Goal: Task Accomplishment & Management: Complete application form

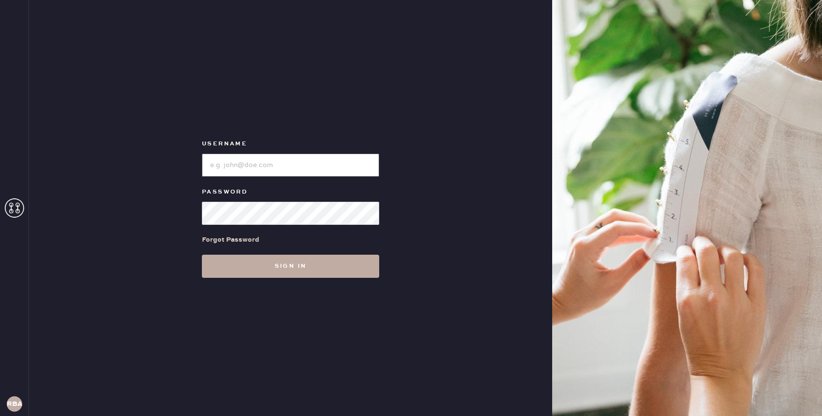
type input "reformationbond"
click at [240, 267] on button "Sign in" at bounding box center [290, 266] width 177 height 23
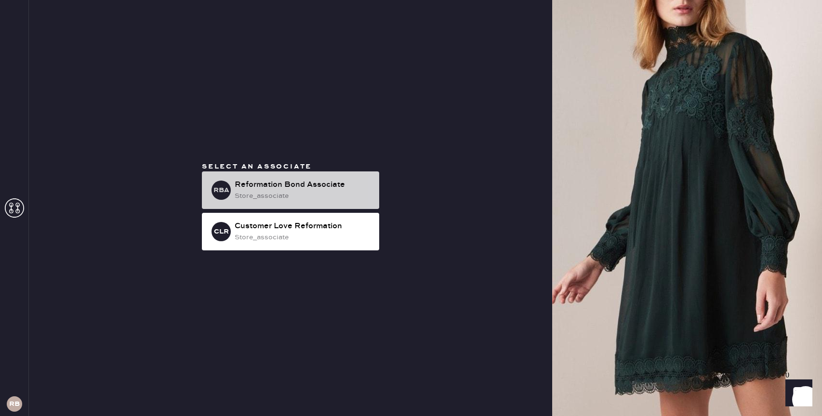
click at [258, 187] on div "Reformation Bond Associate" at bounding box center [303, 185] width 137 height 12
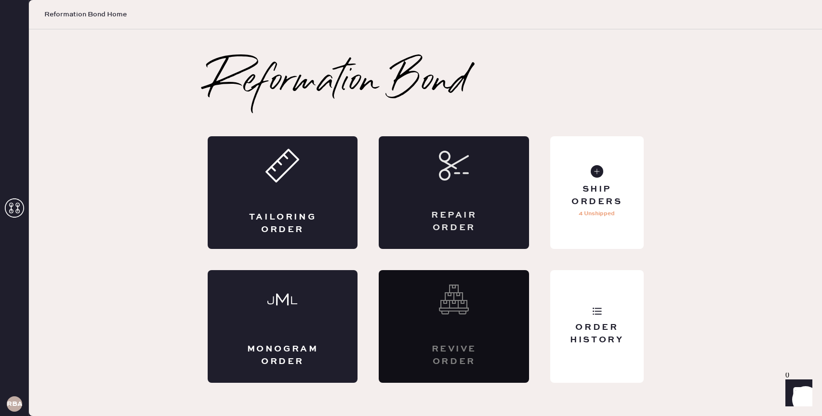
click at [430, 209] on div "Repair Order" at bounding box center [454, 192] width 150 height 113
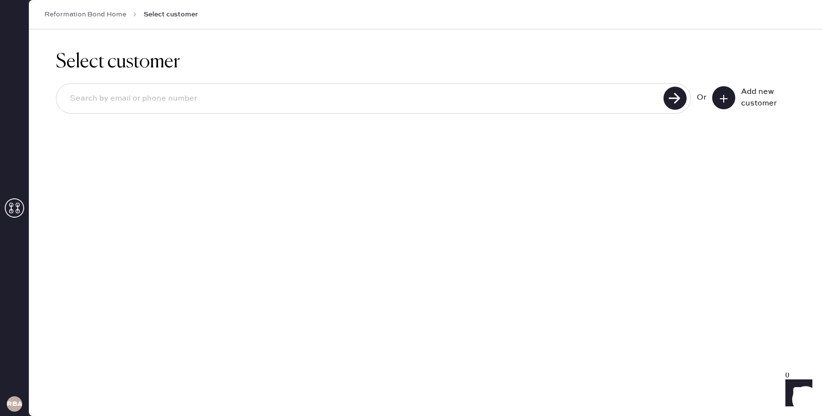
click at [483, 93] on input at bounding box center [361, 99] width 598 height 22
click at [723, 100] on use at bounding box center [723, 99] width 8 height 8
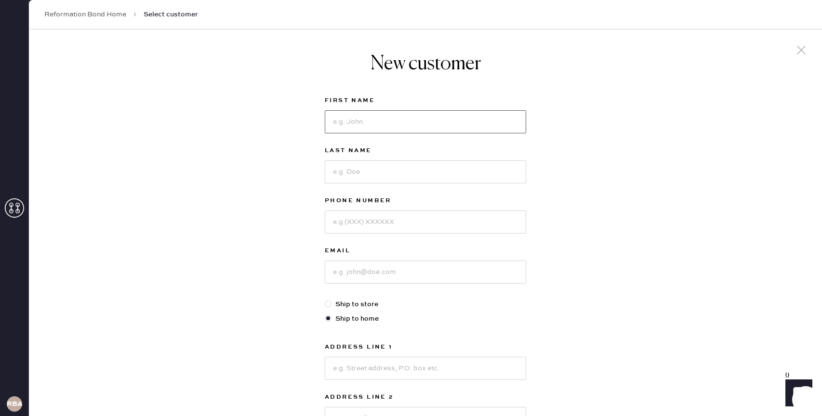
click at [345, 132] on input at bounding box center [425, 121] width 201 height 23
type input "[PERSON_NAME]"
click at [339, 171] on input "[PERSON_NAME]" at bounding box center [425, 171] width 201 height 23
type input "O'Mara"
click at [485, 210] on input at bounding box center [425, 221] width 201 height 23
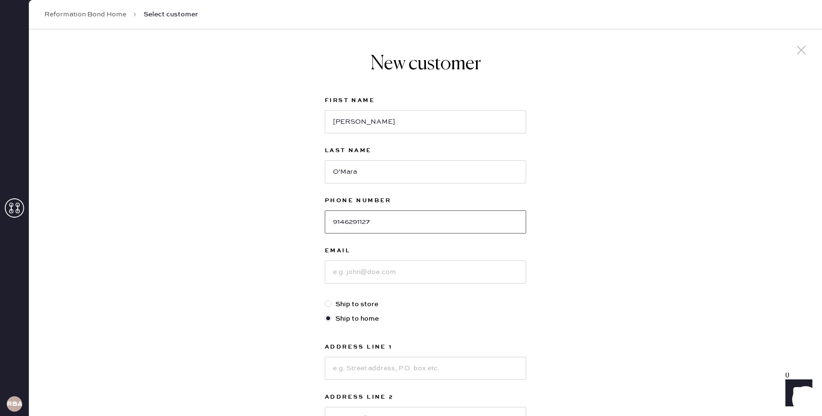
click at [485, 210] on input "9146291127" at bounding box center [425, 221] width 201 height 23
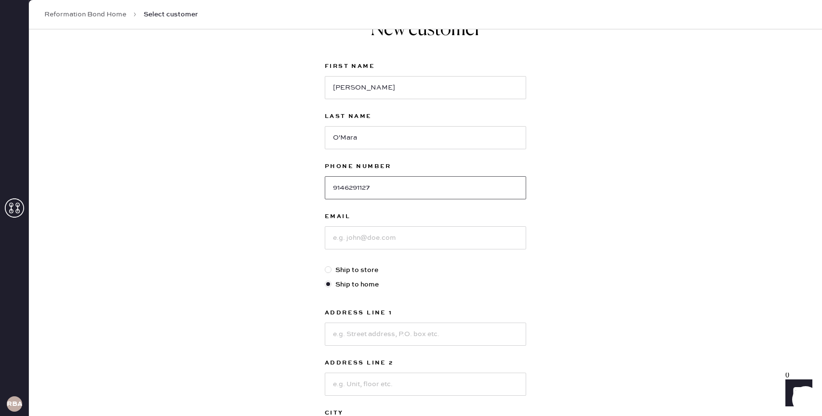
scroll to position [47, 0]
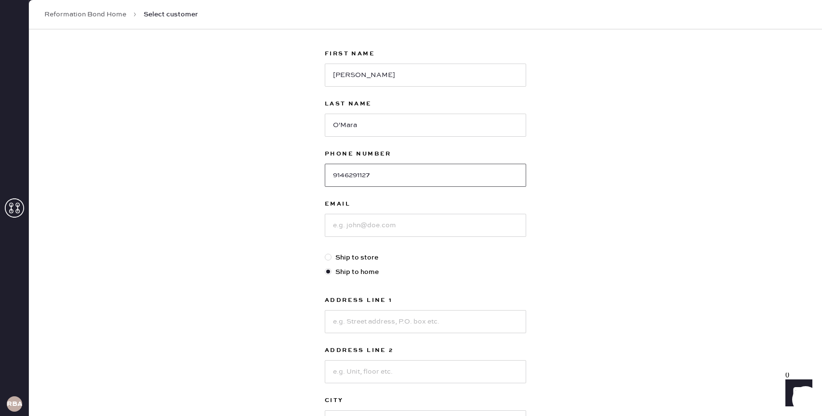
type input "9146291127"
click at [426, 225] on input at bounding box center [425, 225] width 201 height 23
type input "[EMAIL_ADDRESS][DOMAIN_NAME]"
click at [347, 125] on input "O'Mara" at bounding box center [425, 125] width 201 height 23
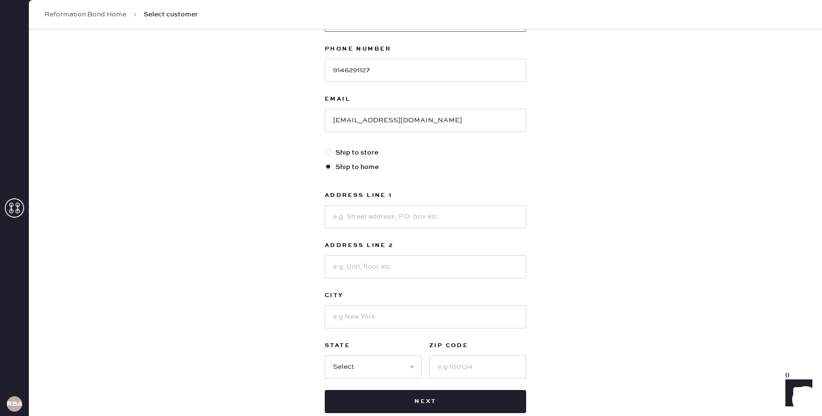
scroll to position [164, 0]
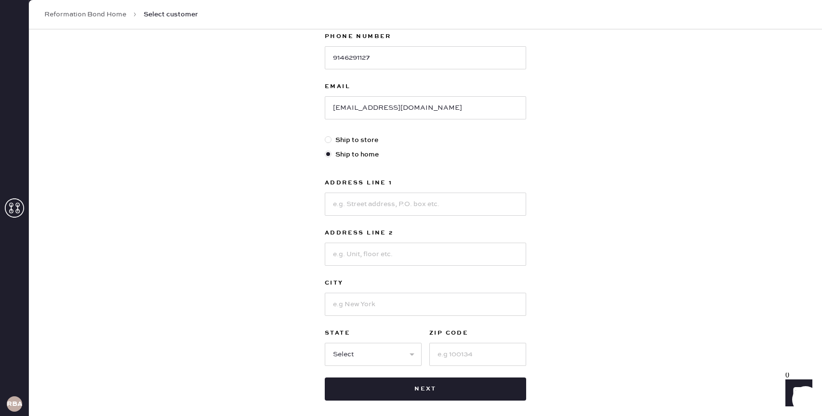
type input "[PERSON_NAME]"
click at [378, 210] on input at bounding box center [425, 204] width 201 height 23
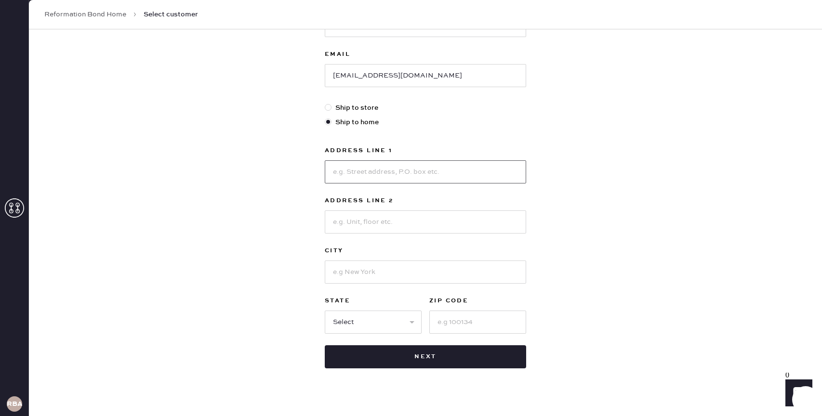
scroll to position [197, 0]
click at [369, 108] on label "Ship to store" at bounding box center [425, 107] width 201 height 11
click at [325, 102] on input "Ship to store" at bounding box center [325, 102] width 0 height 0
radio input "true"
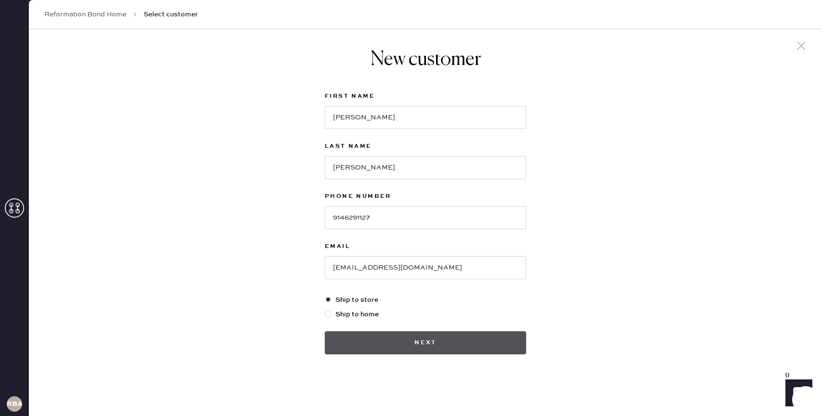
click at [345, 338] on button "Next" at bounding box center [425, 342] width 201 height 23
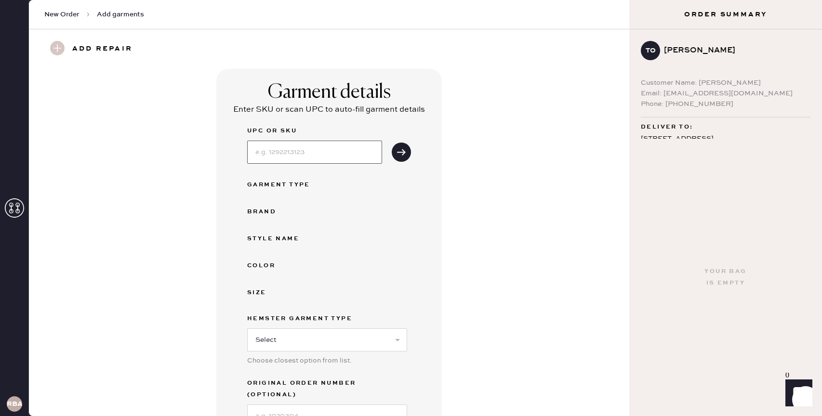
click at [309, 153] on input at bounding box center [314, 152] width 135 height 23
click at [323, 149] on input at bounding box center [314, 152] width 135 height 23
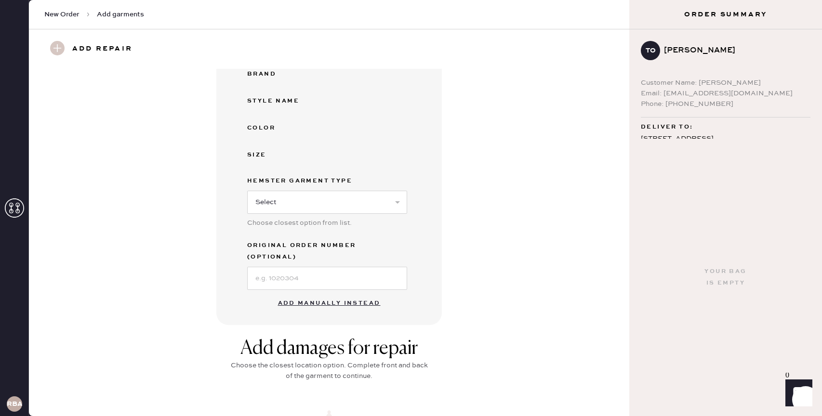
scroll to position [154, 0]
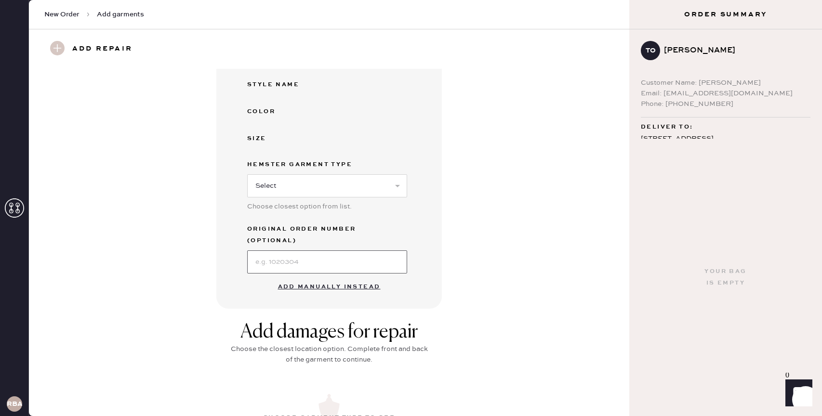
click at [272, 250] on input at bounding box center [327, 261] width 160 height 23
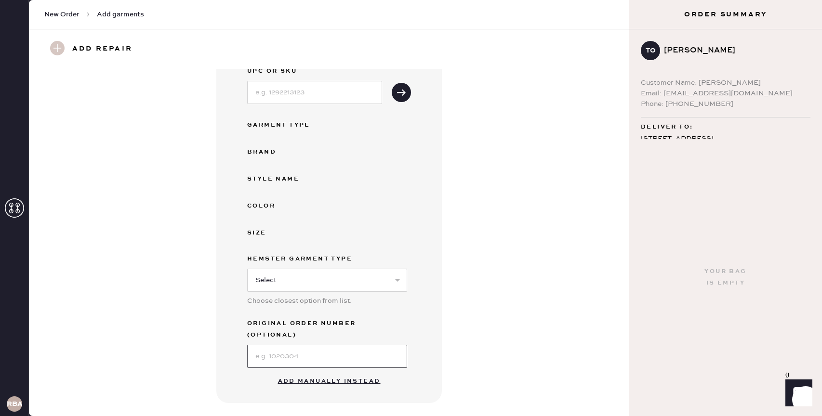
scroll to position [81, 0]
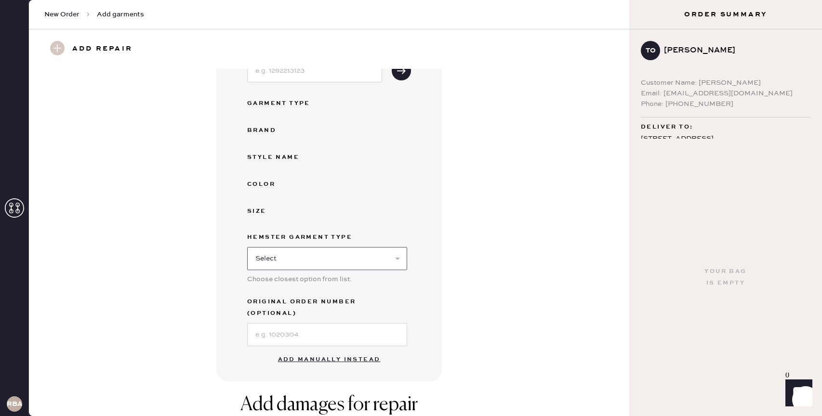
click at [266, 257] on select "Select Basic Skirt Jeans Leggings Pants Shorts Basic Sleeved Dress Basic Sleeve…" at bounding box center [327, 258] width 160 height 23
select select "7"
click at [247, 247] on select "Select Basic Skirt Jeans Leggings Pants Shorts Basic Sleeved Dress Basic Sleeve…" at bounding box center [327, 258] width 160 height 23
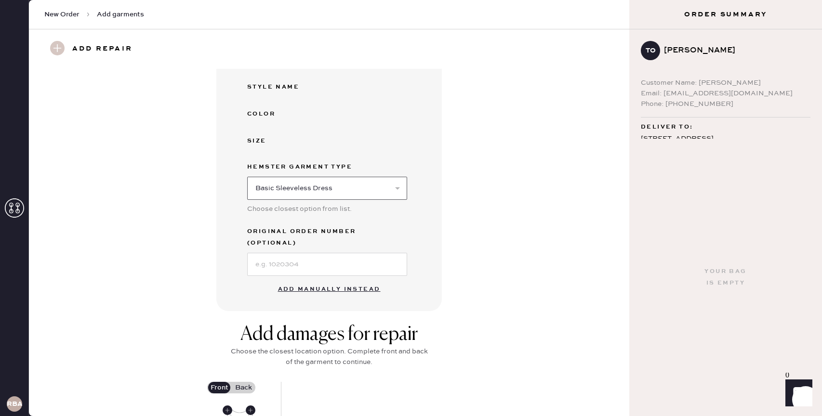
scroll to position [155, 0]
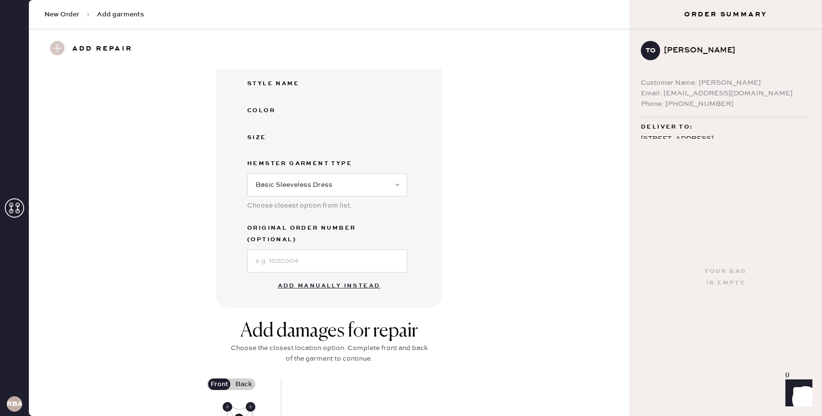
click at [320, 276] on button "Add manually instead" at bounding box center [329, 285] width 114 height 19
select select "7"
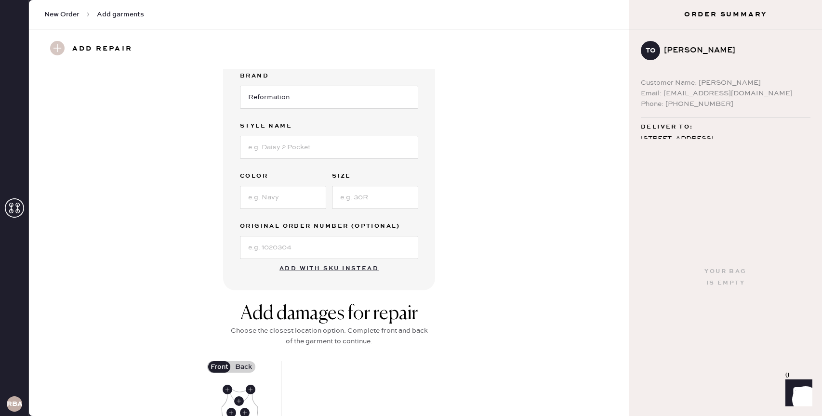
scroll to position [0, 0]
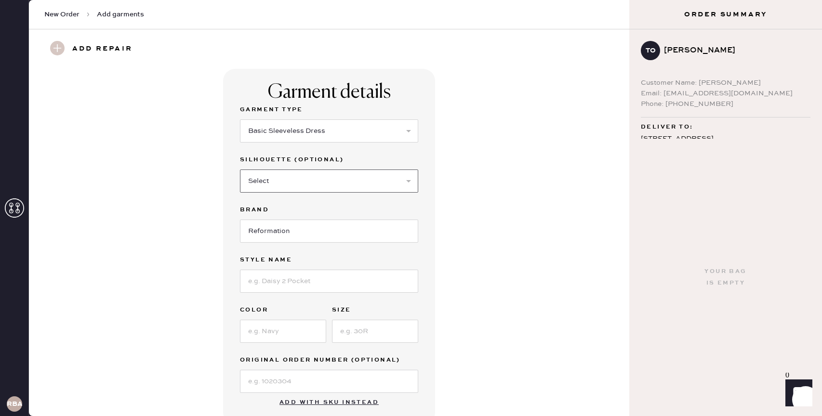
click at [287, 173] on select "Select Maxi Dress Midi Dress Mini Dress Other" at bounding box center [329, 181] width 178 height 23
click at [240, 170] on select "Select Maxi Dress Midi Dress Mini Dress Other" at bounding box center [329, 181] width 178 height 23
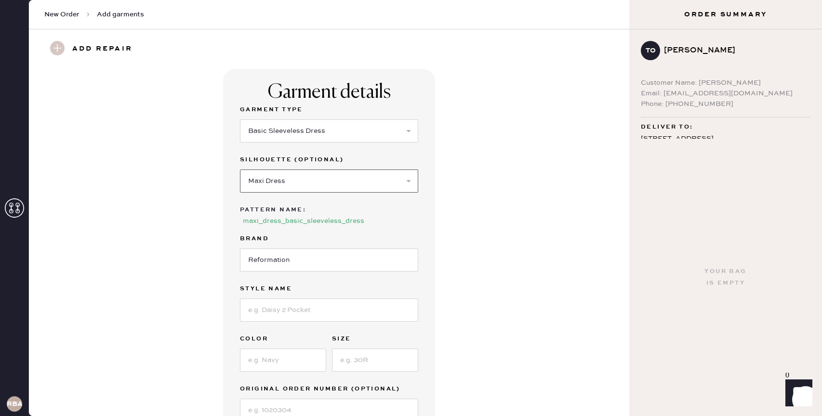
click at [276, 187] on select "Select Maxi Dress Midi Dress Mini Dress Other" at bounding box center [329, 181] width 178 height 23
select select "32"
click at [240, 170] on select "Select Maxi Dress Midi Dress Mini Dress Other" at bounding box center [329, 181] width 178 height 23
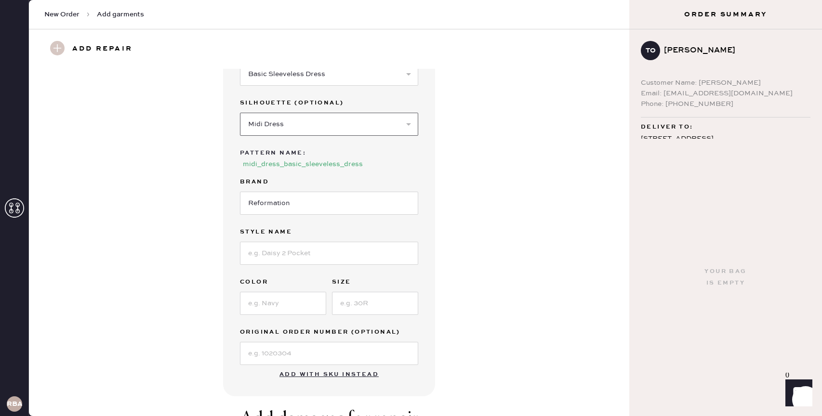
scroll to position [74, 0]
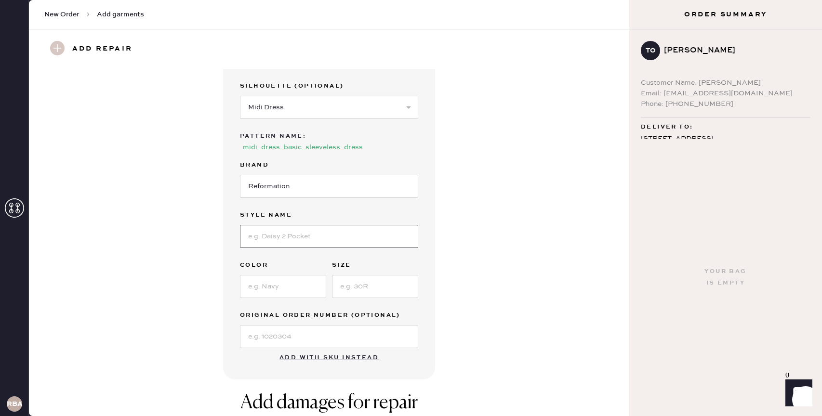
click at [272, 237] on input at bounding box center [329, 236] width 178 height 23
type input "[PERSON_NAME] Linen Dress"
click at [266, 291] on input at bounding box center [283, 286] width 86 height 23
type input "New Day"
click at [355, 299] on div "Garment Type Select Basic Skirt Jeans Leggings Pants Shorts Basic Sleeved Dress…" at bounding box center [329, 189] width 178 height 318
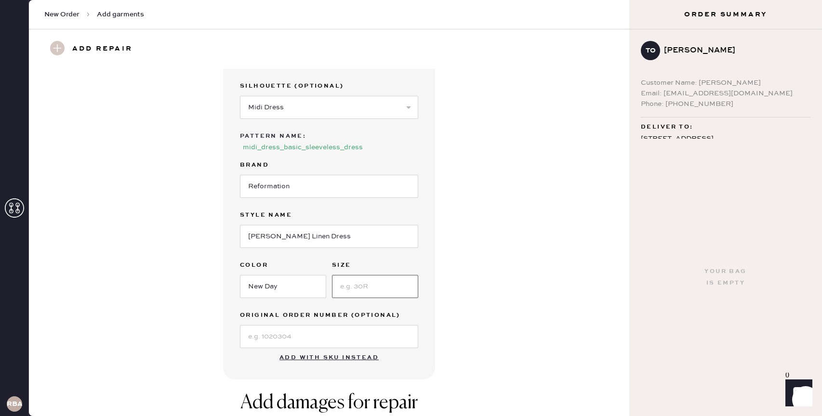
click at [357, 289] on input at bounding box center [375, 286] width 86 height 23
type input "2"
click at [322, 329] on input at bounding box center [329, 336] width 178 height 23
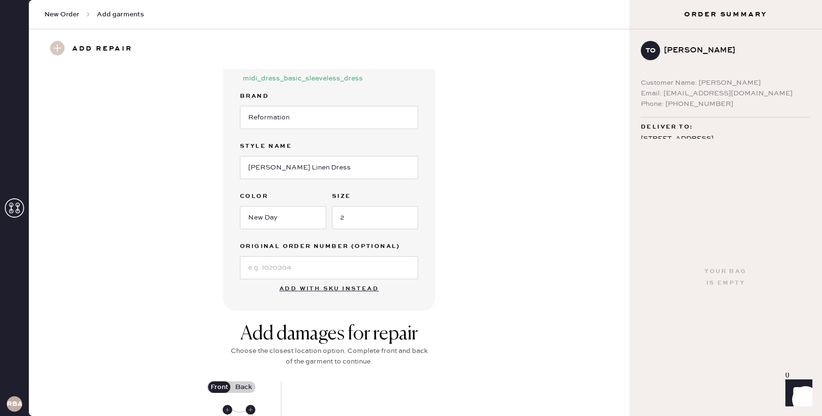
click at [501, 249] on div "Garment details Garment Type Select Basic Skirt Jeans Leggings Pants Shorts Bas…" at bounding box center [328, 118] width 565 height 384
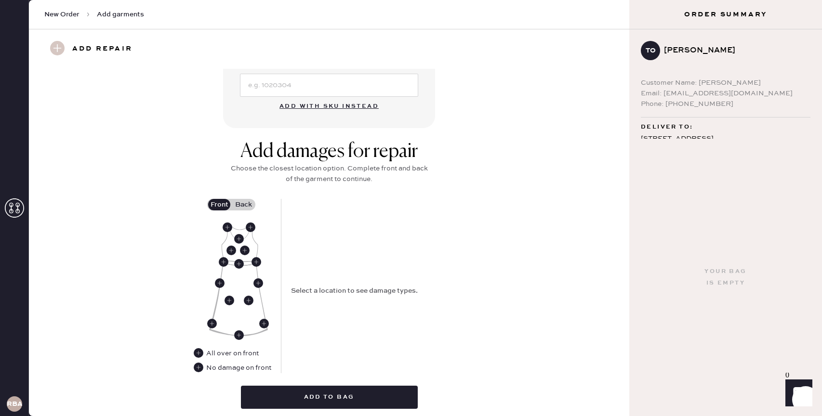
scroll to position [383, 0]
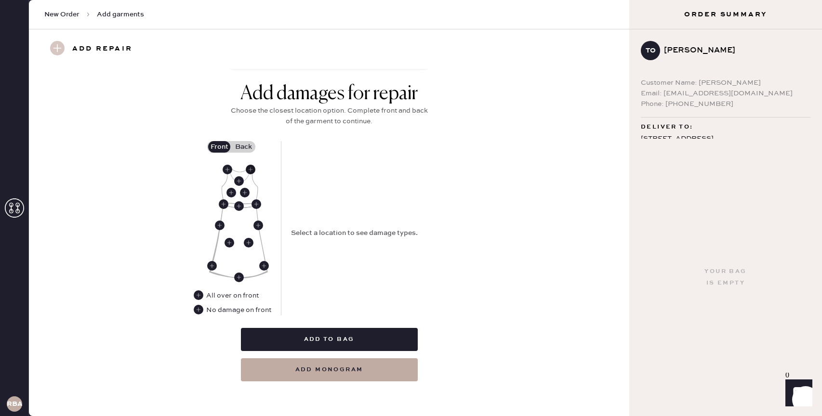
click at [248, 170] on use at bounding box center [251, 170] width 10 height 10
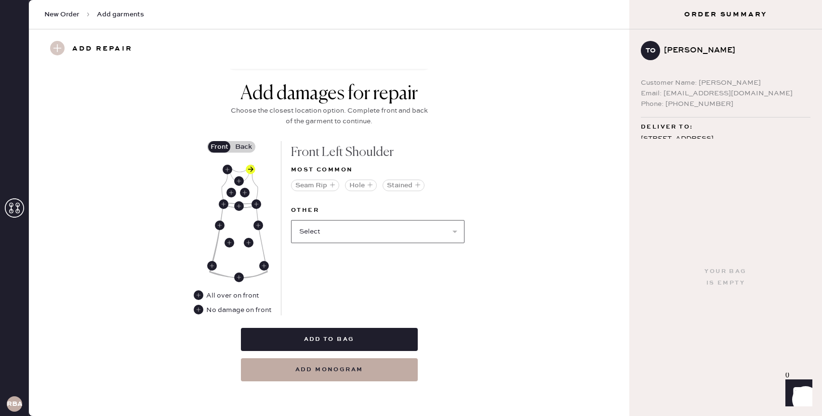
click at [358, 231] on select "Select Broken / Ripped Hem Broken Beads Broken Belt Loop Broken Button Broken C…" at bounding box center [377, 231] width 173 height 23
select select "1622"
click at [291, 220] on select "Select Broken / Ripped Hem Broken Beads Broken Belt Loop Broken Button Broken C…" at bounding box center [377, 231] width 173 height 23
select select
click at [249, 170] on use at bounding box center [251, 170] width 10 height 10
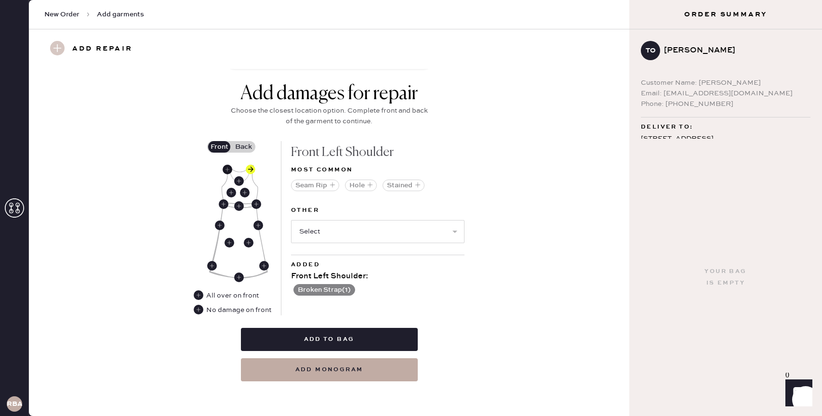
click at [226, 170] on use at bounding box center [227, 170] width 10 height 10
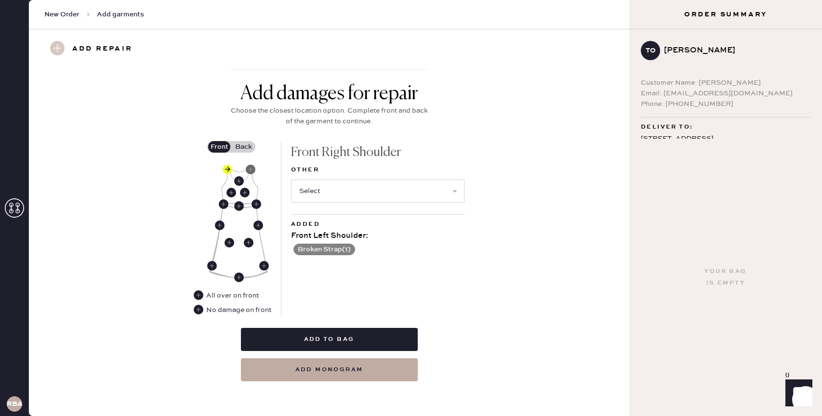
click at [253, 169] on use at bounding box center [251, 170] width 10 height 10
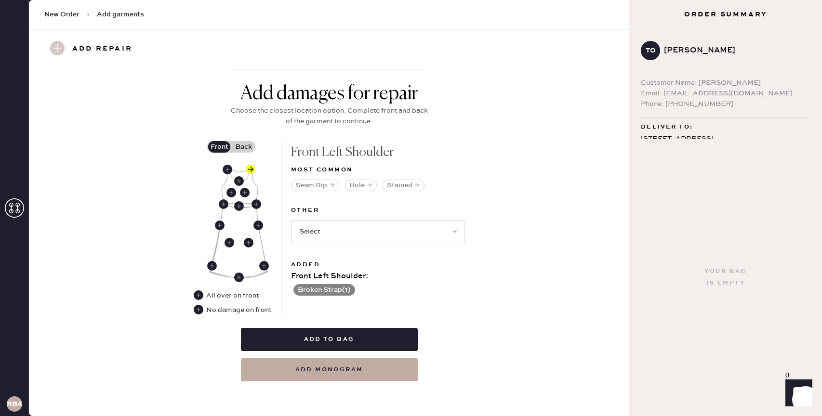
click at [248, 147] on label "Back" at bounding box center [243, 147] width 24 height 12
click at [243, 147] on input "Back" at bounding box center [243, 147] width 0 height 0
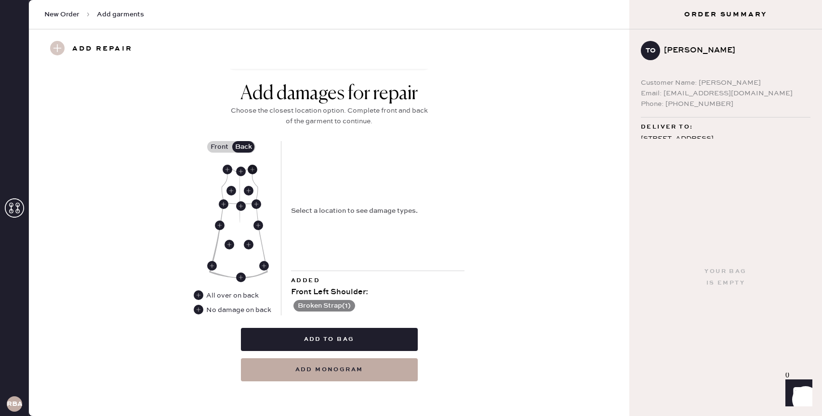
click at [251, 167] on use at bounding box center [253, 170] width 10 height 10
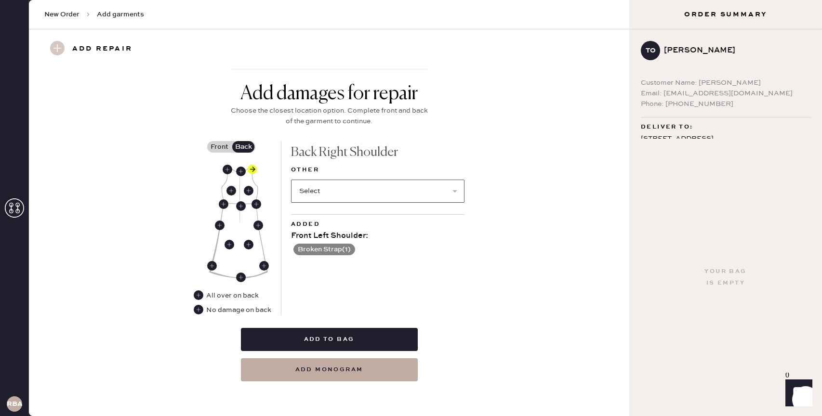
click at [337, 197] on select "Select Broken / Ripped Hem Broken Beads Broken Belt Loop Broken Button Broken C…" at bounding box center [377, 191] width 173 height 23
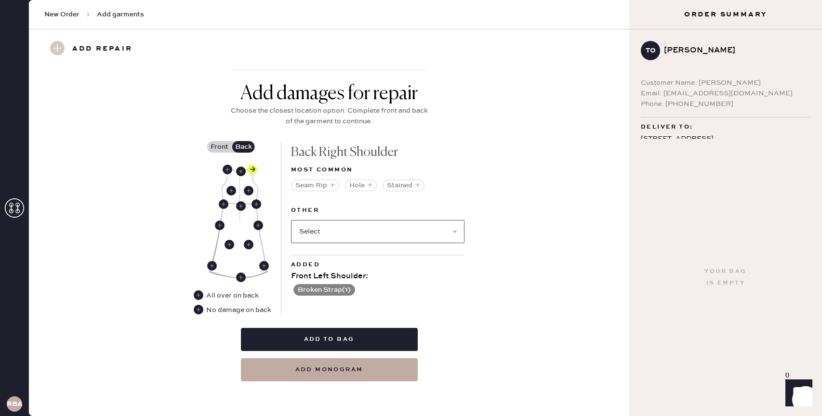
select select "2017"
click at [291, 220] on select "Select Broken / Ripped Hem Broken Beads Broken Belt Loop Broken Button Broken C…" at bounding box center [377, 231] width 173 height 23
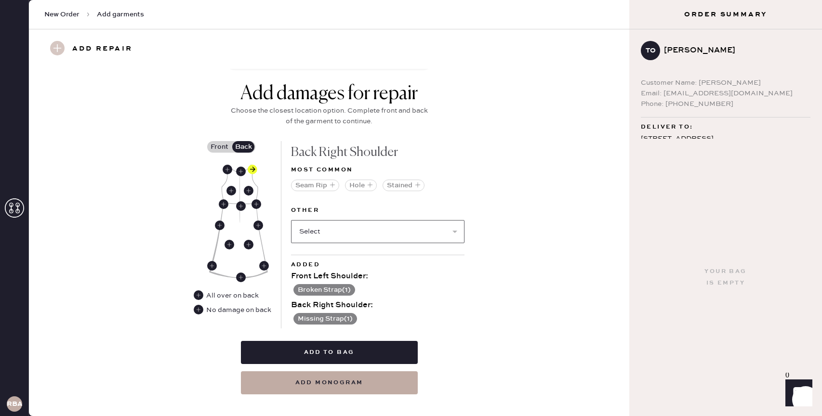
scroll to position [396, 0]
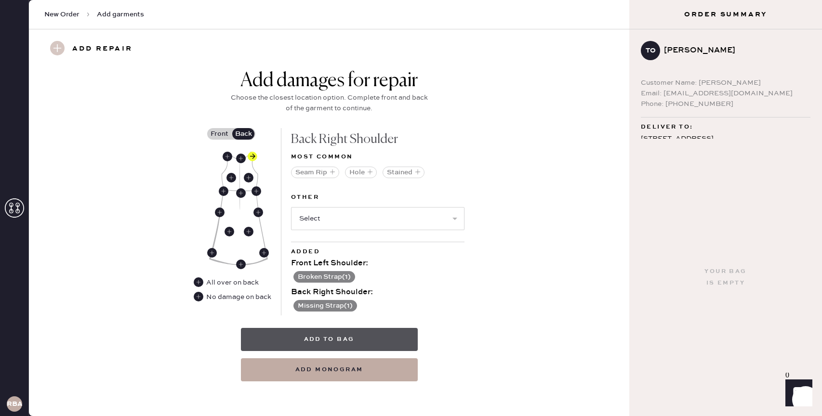
click at [332, 337] on button "Add to bag" at bounding box center [329, 339] width 177 height 23
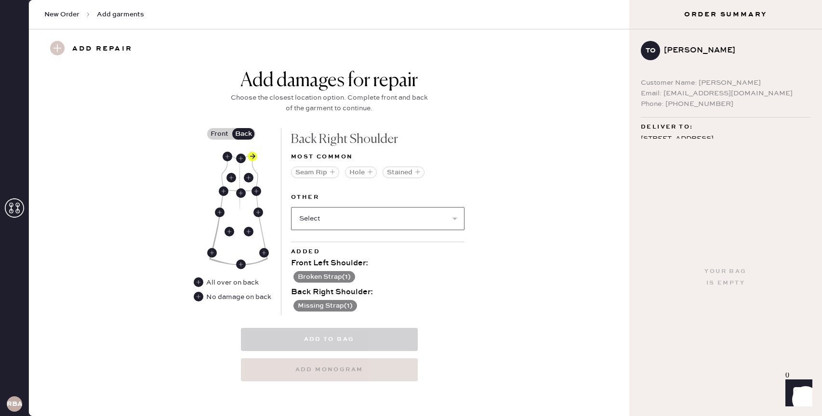
click at [347, 227] on select "Select Broken / Ripped Hem Broken Beads Broken Belt Loop Broken Button Broken C…" at bounding box center [377, 218] width 173 height 23
select select "1622"
click at [291, 207] on select "Select Broken / Ripped Hem Broken Beads Broken Belt Loop Broken Button Broken C…" at bounding box center [377, 218] width 173 height 23
select select
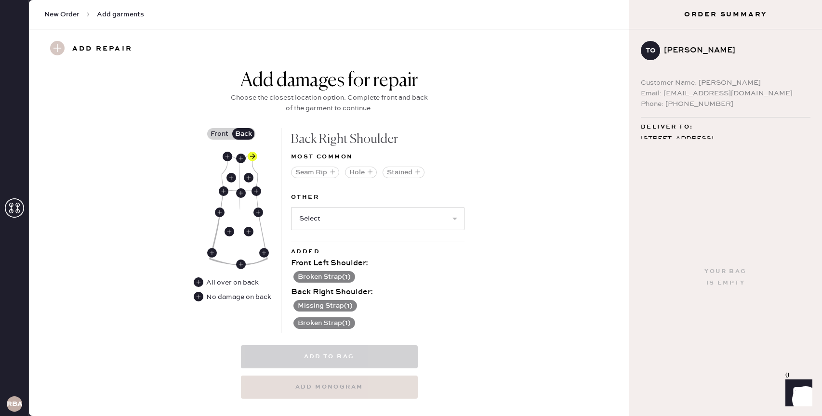
scroll to position [295, 0]
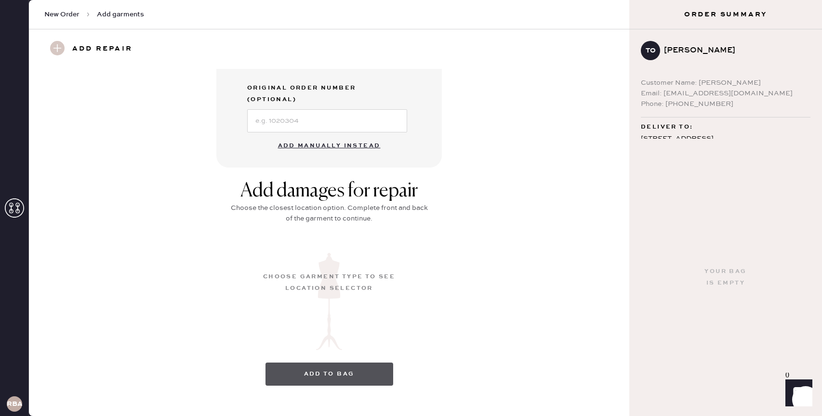
click at [315, 363] on button "Add to bag" at bounding box center [329, 374] width 128 height 23
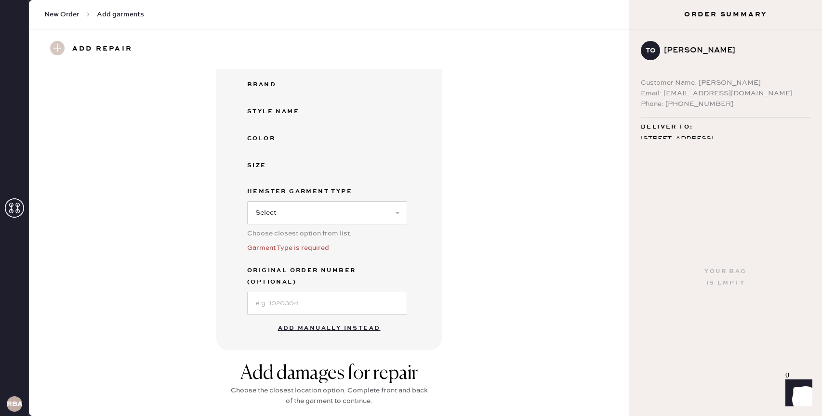
scroll to position [128, 0]
click at [299, 208] on select "Select Basic Skirt Jeans Leggings Pants Shorts Basic Sleeved Dress Basic Sleeve…" at bounding box center [327, 211] width 160 height 23
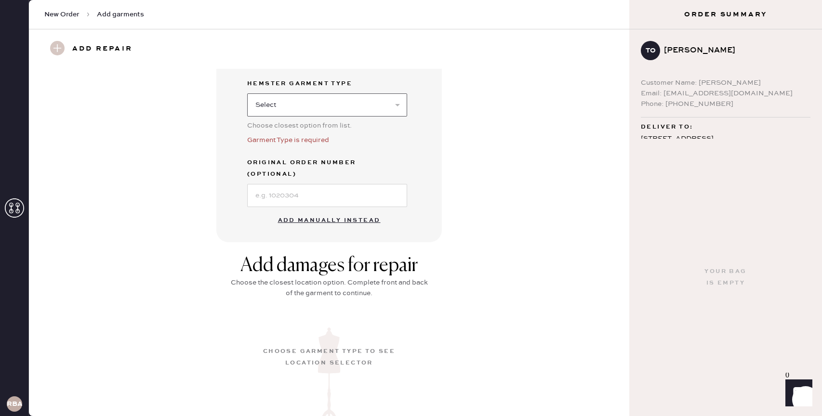
scroll to position [308, 0]
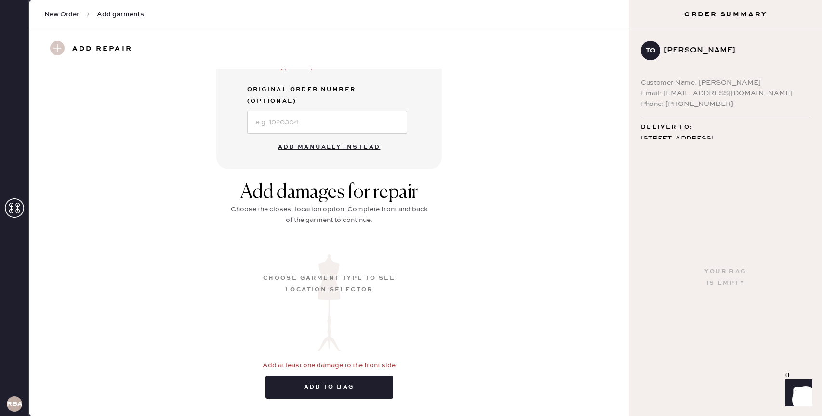
click at [336, 138] on button "Add manually instead" at bounding box center [329, 147] width 114 height 19
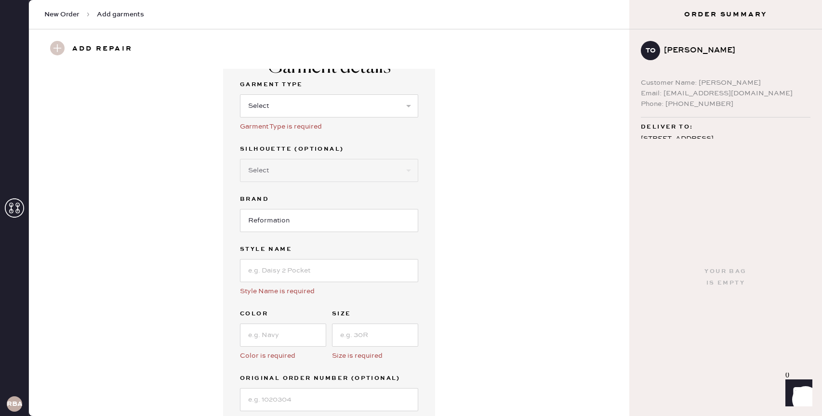
scroll to position [0, 0]
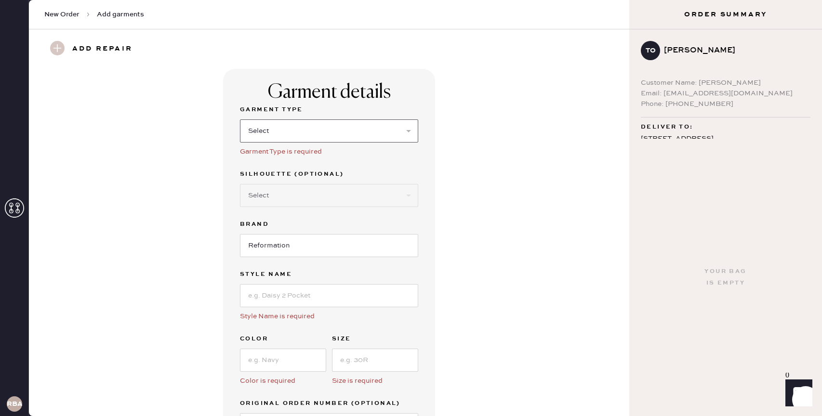
click at [322, 130] on select "Select Basic Skirt Jeans Leggings Pants Shorts Basic Sleeved Dress Basic Sleeve…" at bounding box center [329, 130] width 178 height 23
select select "7"
click at [240, 119] on select "Select Basic Skirt Jeans Leggings Pants Shorts Basic Sleeved Dress Basic Sleeve…" at bounding box center [329, 130] width 178 height 23
click at [285, 203] on select "Select Maxi Dress Midi Dress Mini Dress Other" at bounding box center [329, 195] width 178 height 23
select select "32"
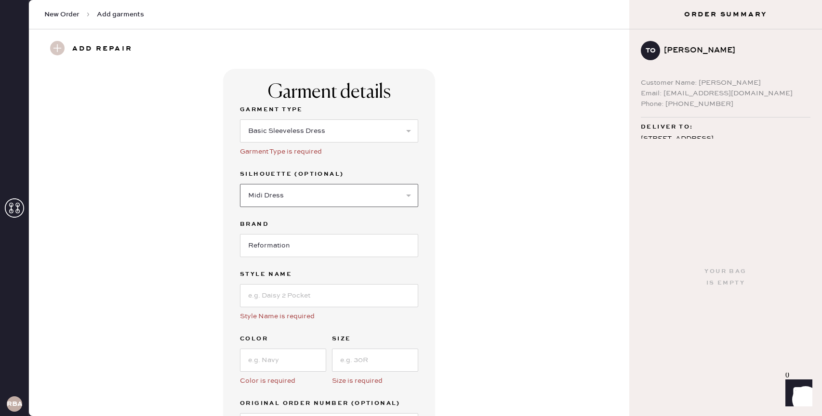
click at [240, 184] on select "Select Maxi Dress Midi Dress Mini Dress Other" at bounding box center [329, 195] width 178 height 23
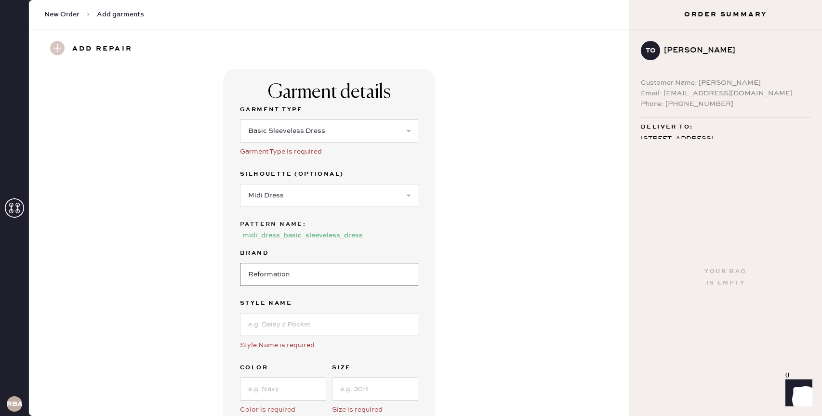
click at [285, 279] on input "Reformation" at bounding box center [329, 274] width 178 height 23
click at [284, 326] on input at bounding box center [329, 324] width 178 height 23
type input "[PERSON_NAME] Linen Dress"
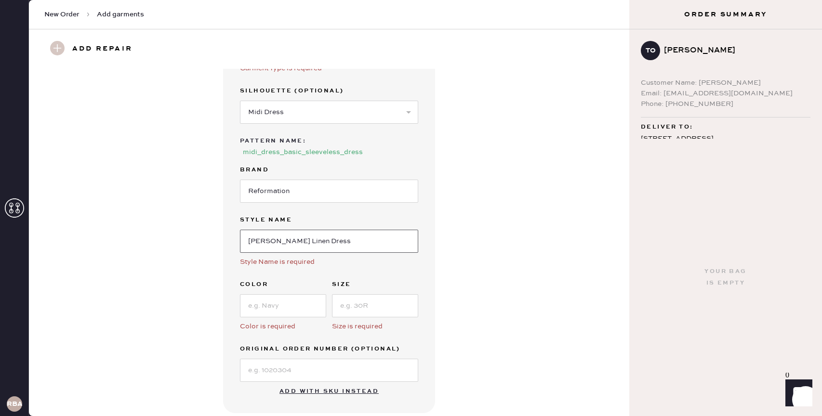
scroll to position [96, 0]
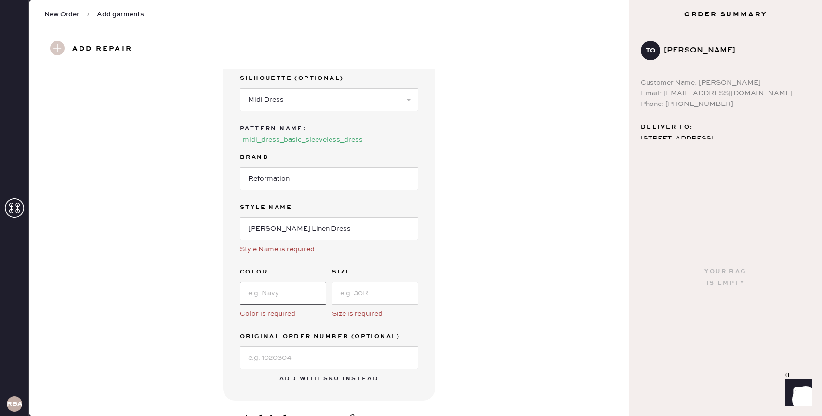
click at [274, 291] on input at bounding box center [283, 293] width 86 height 23
type input "New Day"
type input "2"
click at [267, 351] on input at bounding box center [329, 357] width 178 height 23
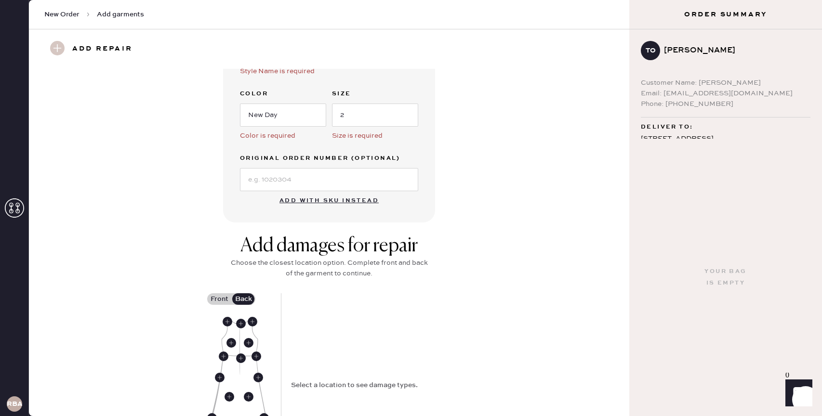
click at [204, 257] on div "Add damages for repair Choose the closest location option. Complete front and b…" at bounding box center [328, 390] width 565 height 311
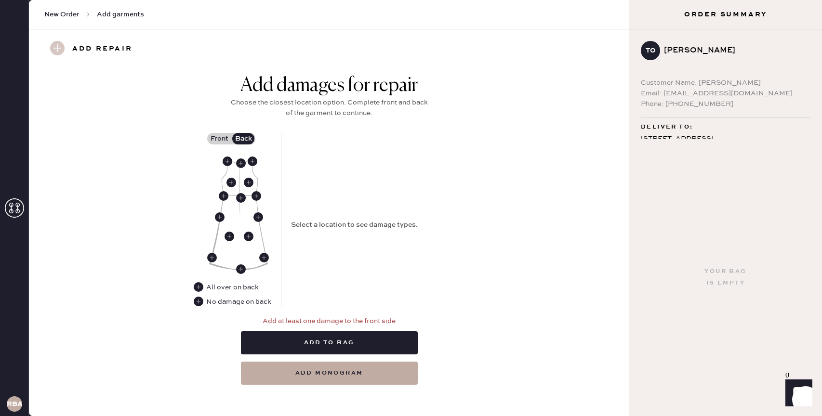
scroll to position [438, 0]
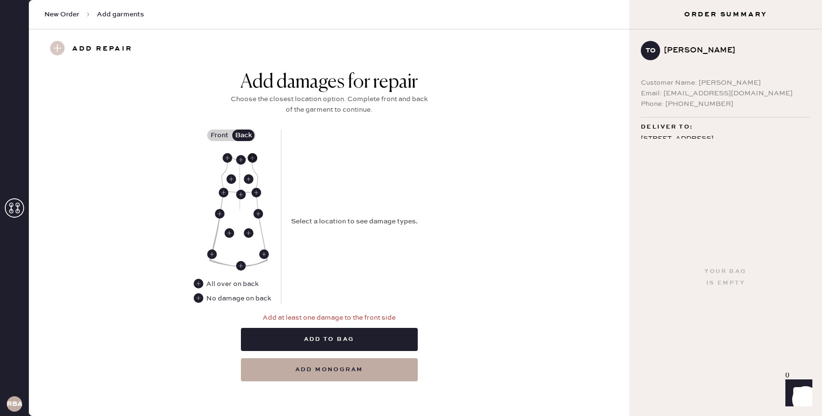
click at [252, 157] on use at bounding box center [253, 158] width 10 height 10
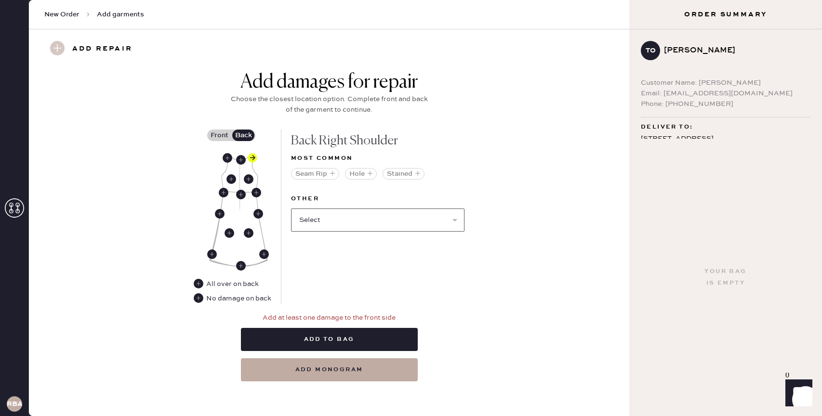
click at [346, 231] on select "Select Broken / Ripped Hem Broken Beads Broken Belt Loop Broken Button Broken C…" at bounding box center [377, 220] width 173 height 23
select select "1622"
click at [291, 209] on select "Select Broken / Ripped Hem Broken Beads Broken Belt Loop Broken Button Broken C…" at bounding box center [377, 220] width 173 height 23
select select
click at [223, 131] on label "Front" at bounding box center [219, 136] width 24 height 12
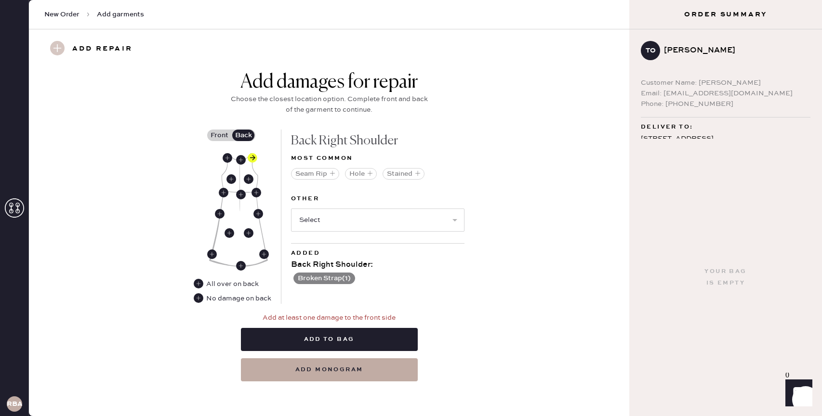
click at [219, 135] on input "Front" at bounding box center [219, 135] width 0 height 0
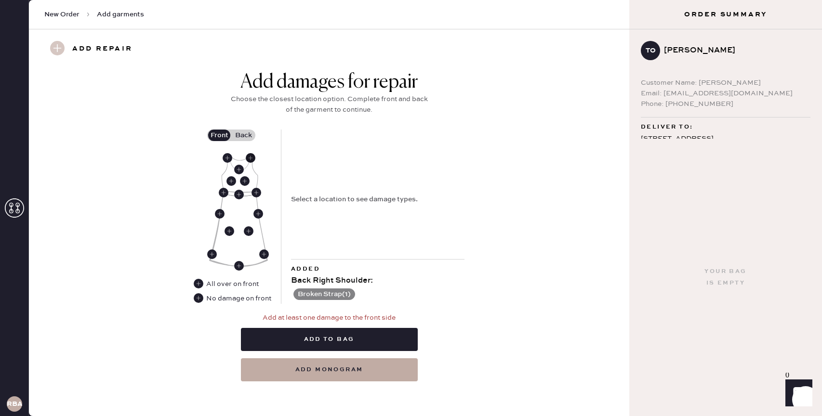
click at [251, 154] on use at bounding box center [251, 158] width 10 height 10
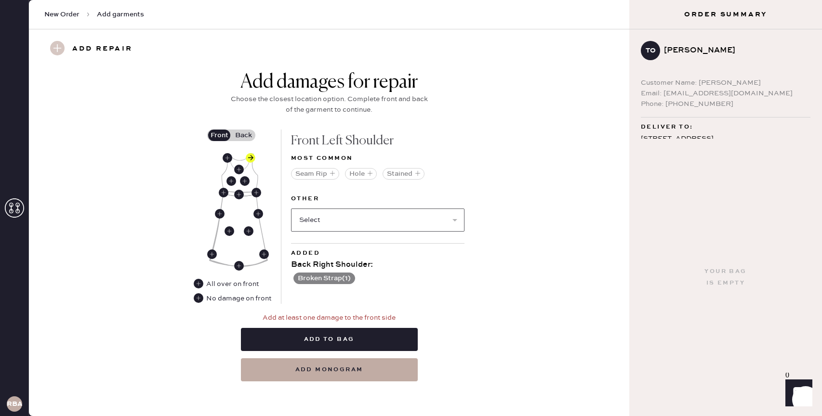
click at [333, 224] on select "Select Broken / Ripped Hem Broken Beads Broken Belt Loop Broken Button Broken C…" at bounding box center [377, 220] width 173 height 23
select select "1622"
click at [291, 209] on select "Select Broken / Ripped Hem Broken Beads Broken Belt Loop Broken Button Broken C…" at bounding box center [377, 220] width 173 height 23
select select
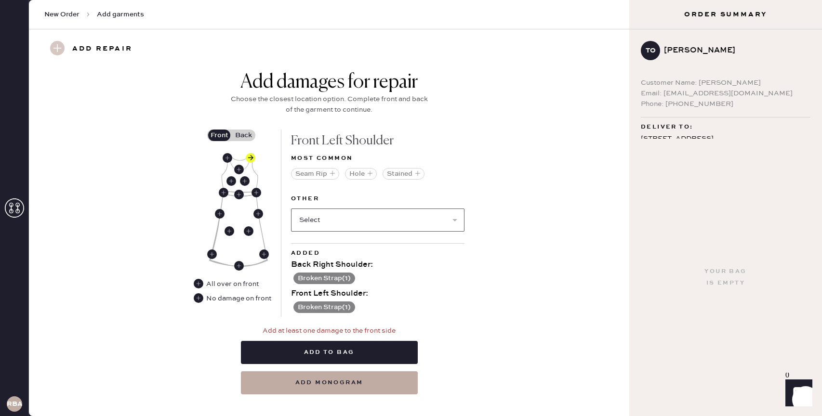
scroll to position [451, 0]
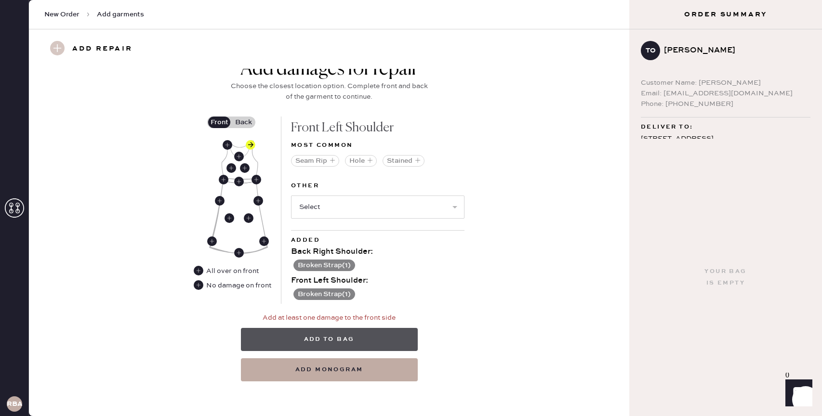
click at [318, 338] on button "Add to bag" at bounding box center [329, 339] width 177 height 23
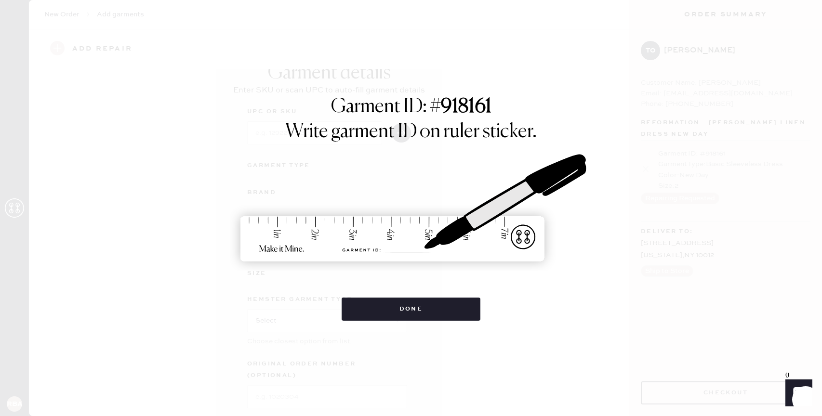
scroll to position [17, 0]
click at [392, 310] on button "Done" at bounding box center [410, 309] width 139 height 23
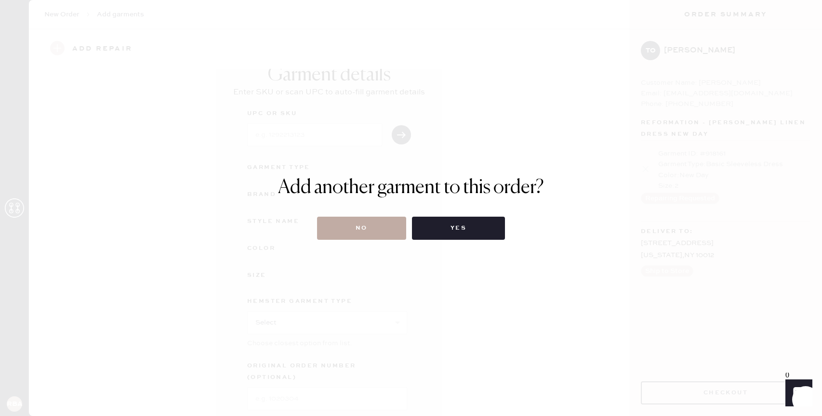
click at [378, 224] on button "No" at bounding box center [361, 228] width 89 height 23
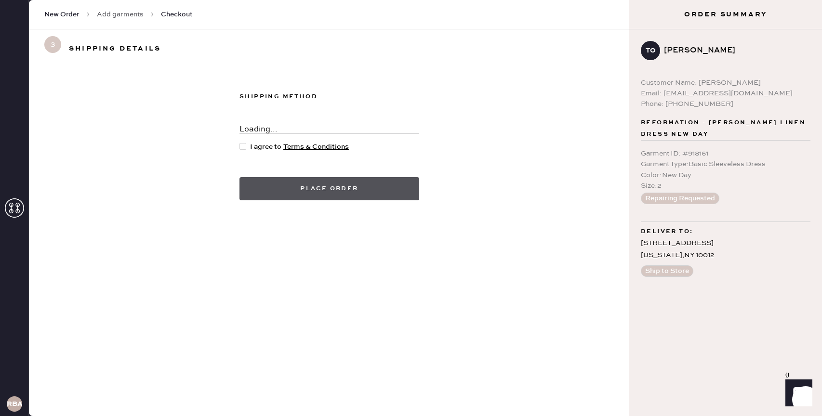
click at [363, 194] on button "Place order" at bounding box center [329, 188] width 180 height 23
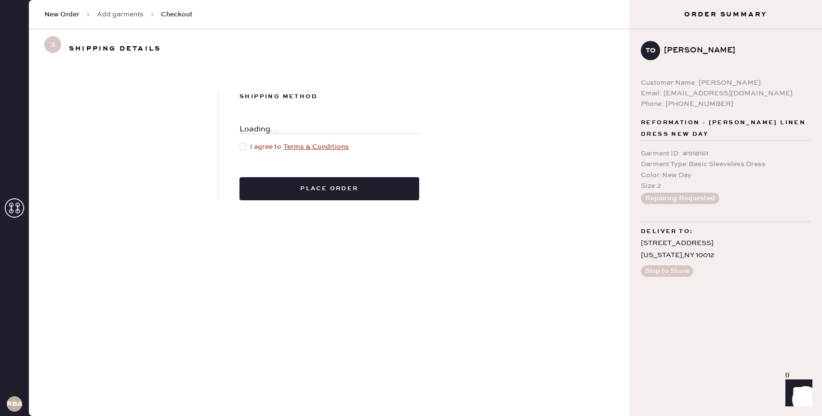
click at [243, 144] on div at bounding box center [242, 146] width 7 height 7
click at [240, 142] on input "I agree to Terms & Conditions" at bounding box center [239, 142] width 0 height 0
checkbox input "true"
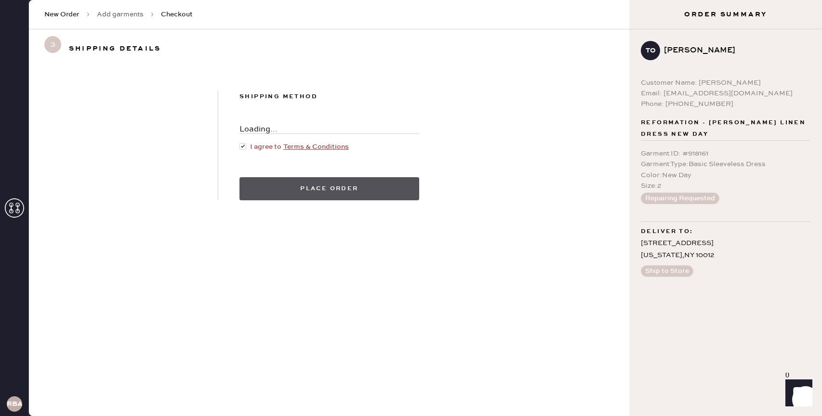
click at [358, 200] on button "Place order" at bounding box center [329, 188] width 180 height 23
click at [352, 187] on button "Place order" at bounding box center [329, 188] width 180 height 23
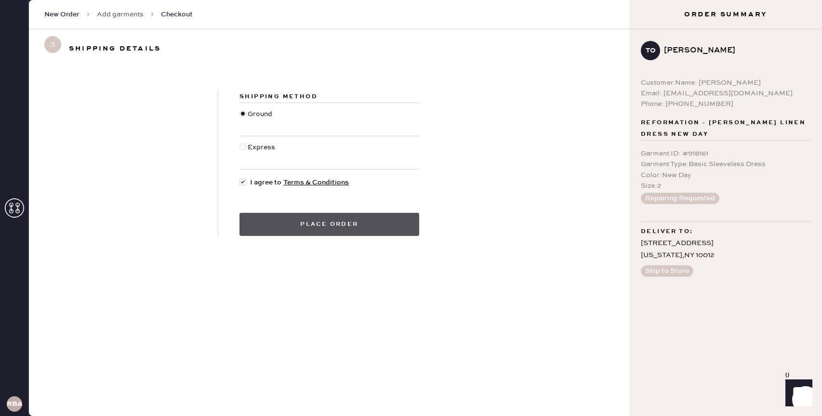
click at [283, 219] on button "Place order" at bounding box center [329, 224] width 180 height 23
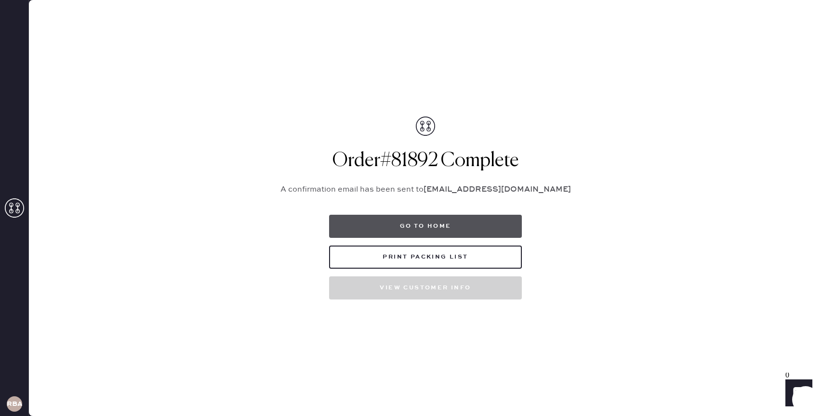
click at [442, 233] on button "Go to home" at bounding box center [425, 226] width 193 height 23
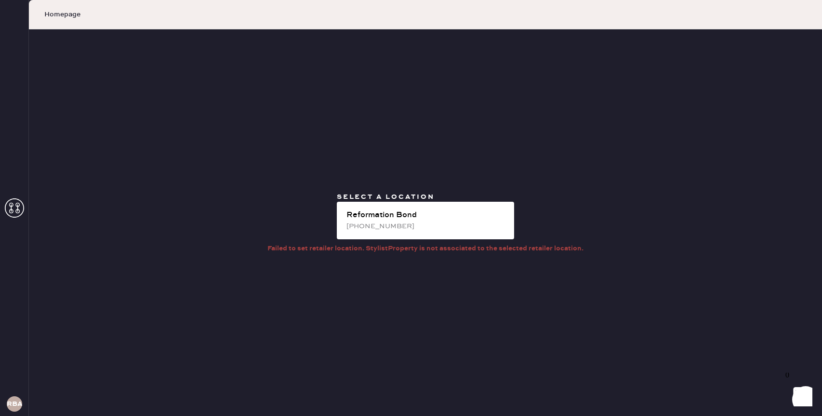
click at [442, 233] on div "Reformation Bond [PHONE_NUMBER]" at bounding box center [425, 221] width 177 height 38
